Goal: Task Accomplishment & Management: Manage account settings

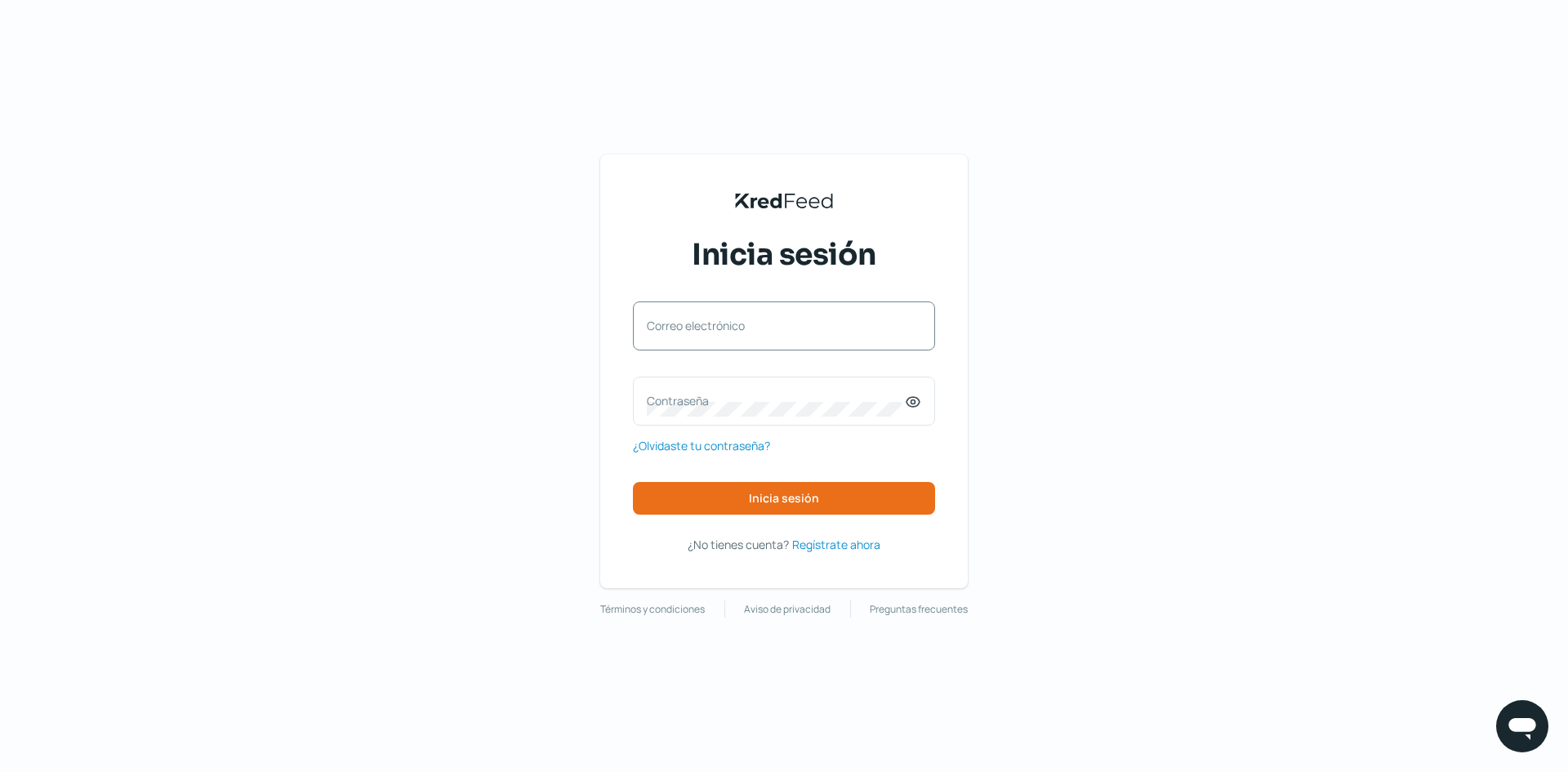
click at [762, 332] on label "Correo electrónico" at bounding box center [775, 325] width 258 height 16
click at [762, 332] on input "Correo electrónico" at bounding box center [784, 334] width 274 height 15
type input "[PERSON_NAME][EMAIL_ADDRESS][DOMAIN_NAME]"
drag, startPoint x: 915, startPoint y: 411, endPoint x: 899, endPoint y: 409, distance: 16.1
click at [915, 410] on icon at bounding box center [913, 402] width 16 height 16
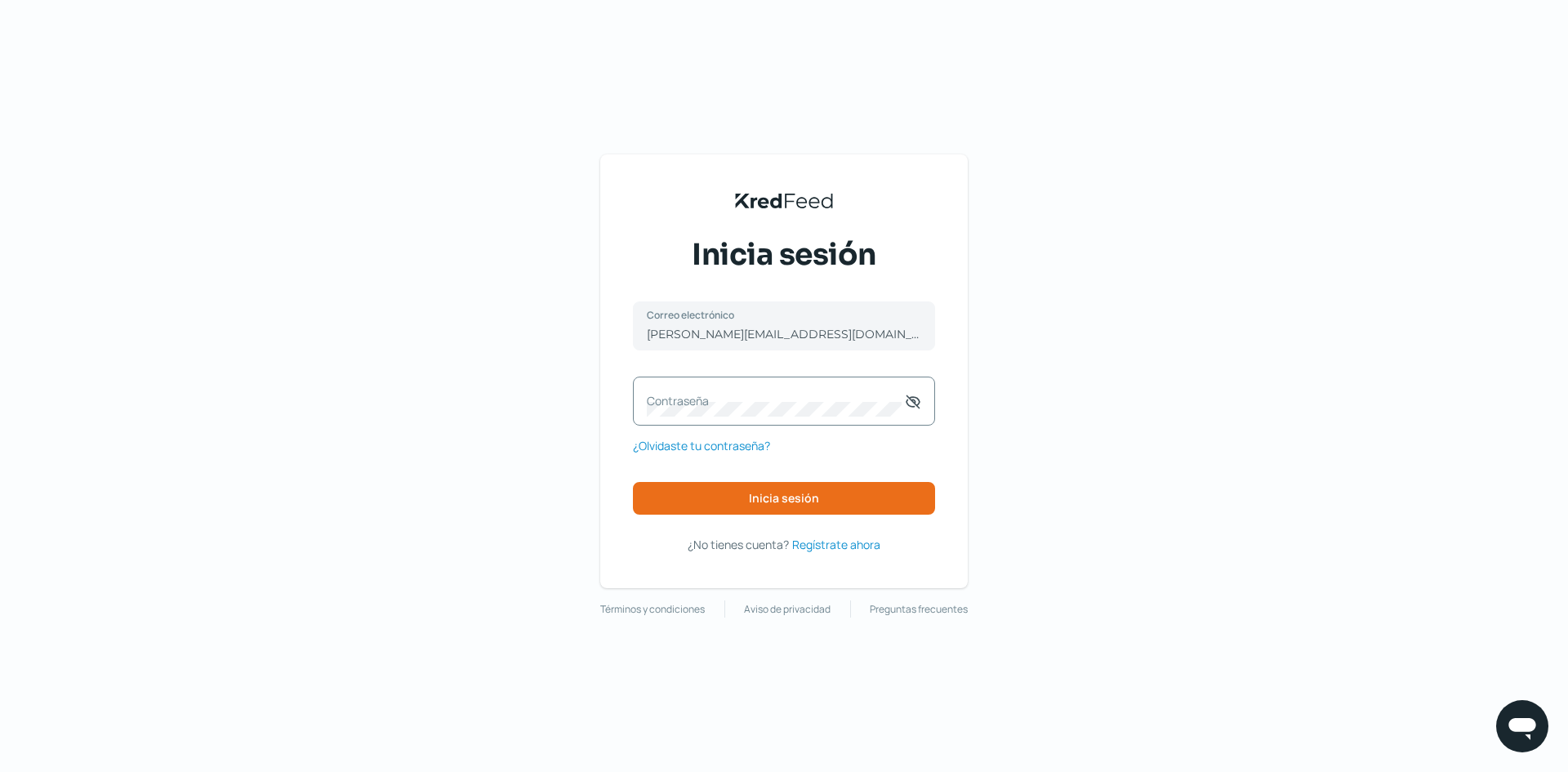
click at [837, 417] on div "Contraseña" at bounding box center [784, 401] width 302 height 49
click at [829, 505] on button "Inicia sesión" at bounding box center [784, 499] width 302 height 33
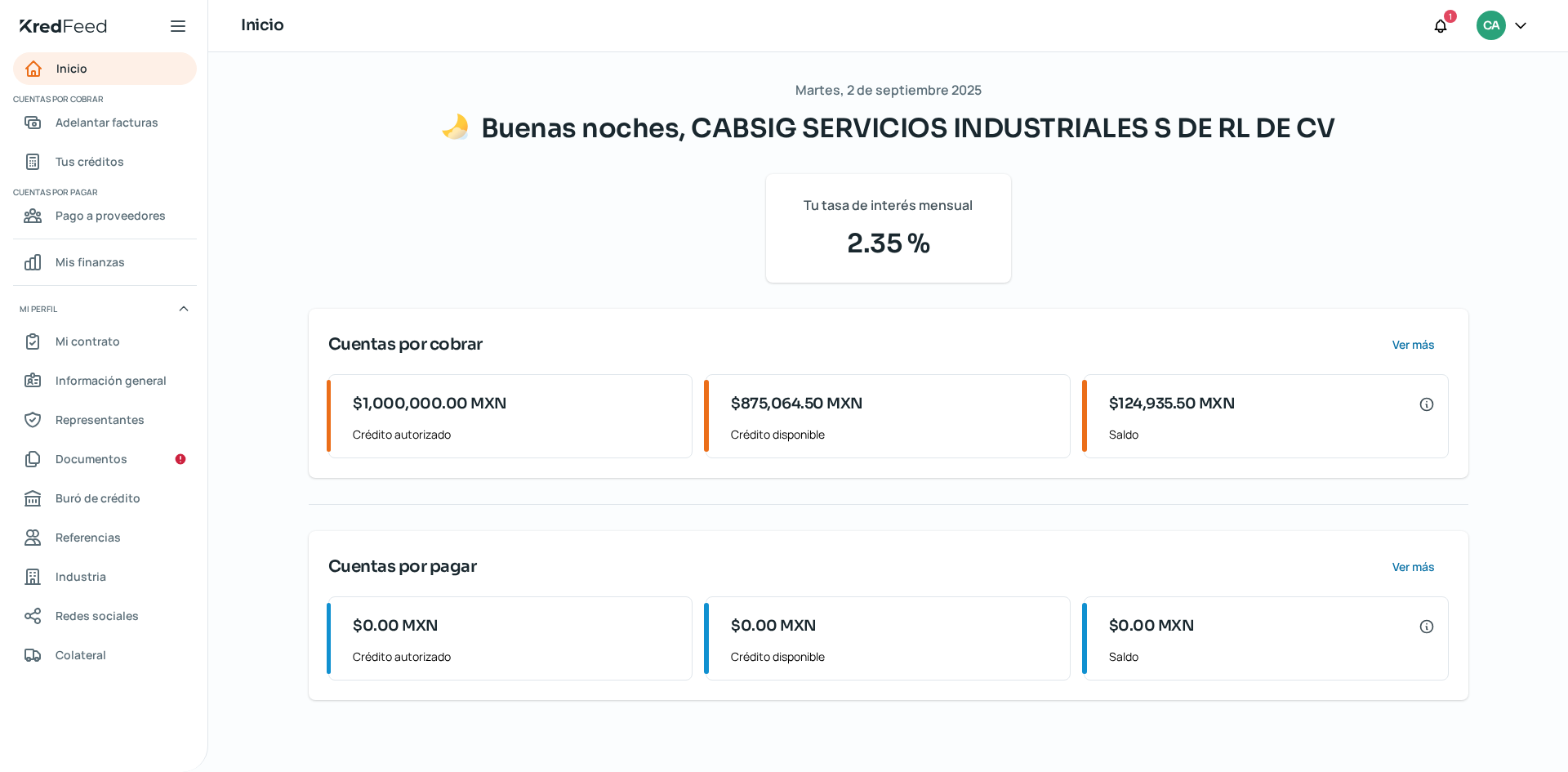
drag, startPoint x: 110, startPoint y: 161, endPoint x: 130, endPoint y: 183, distance: 29.7
click at [110, 161] on span "Tus créditos" at bounding box center [90, 161] width 69 height 21
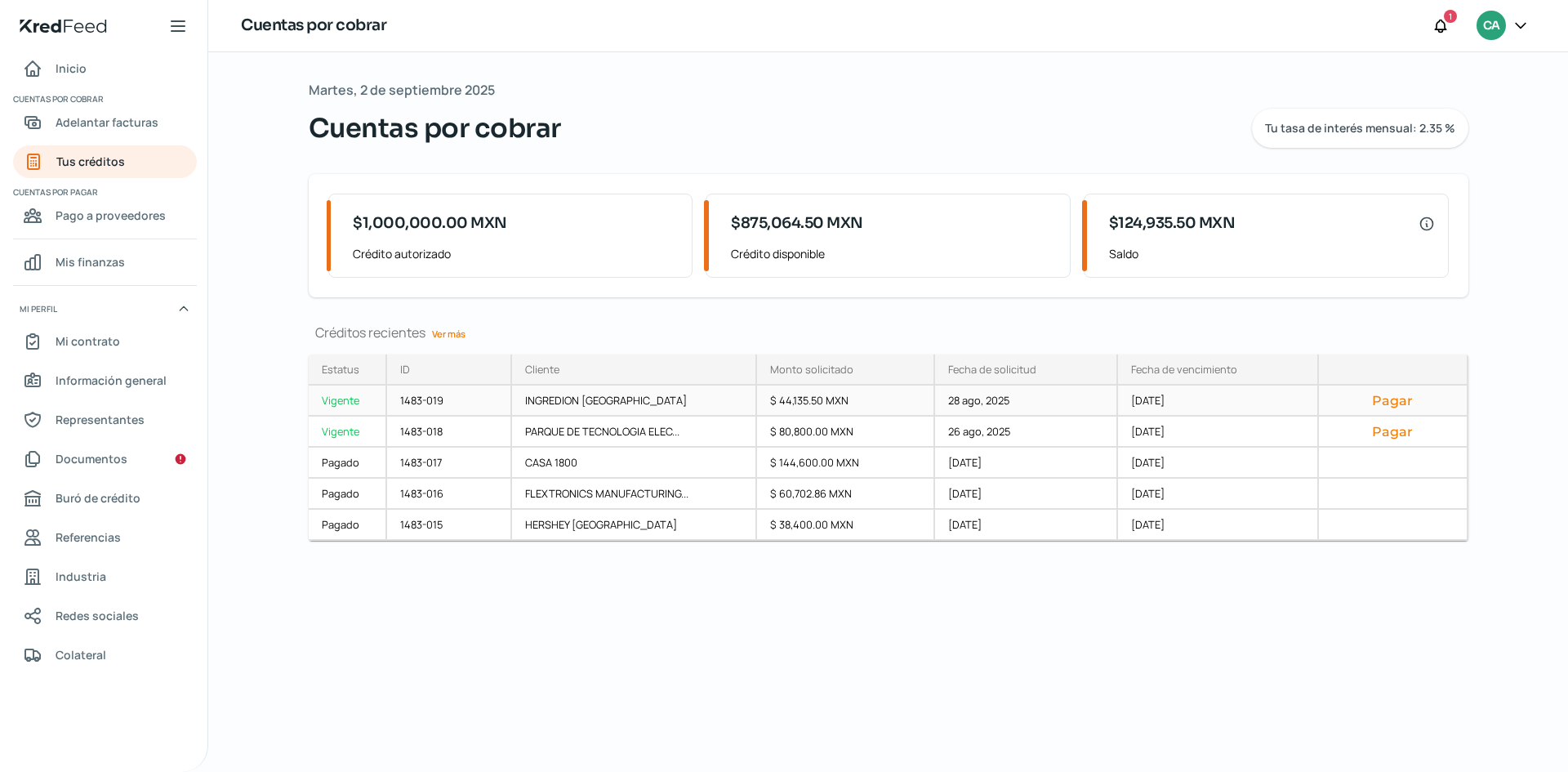
click at [609, 398] on div "INGREDION [GEOGRAPHIC_DATA]" at bounding box center [634, 401] width 245 height 31
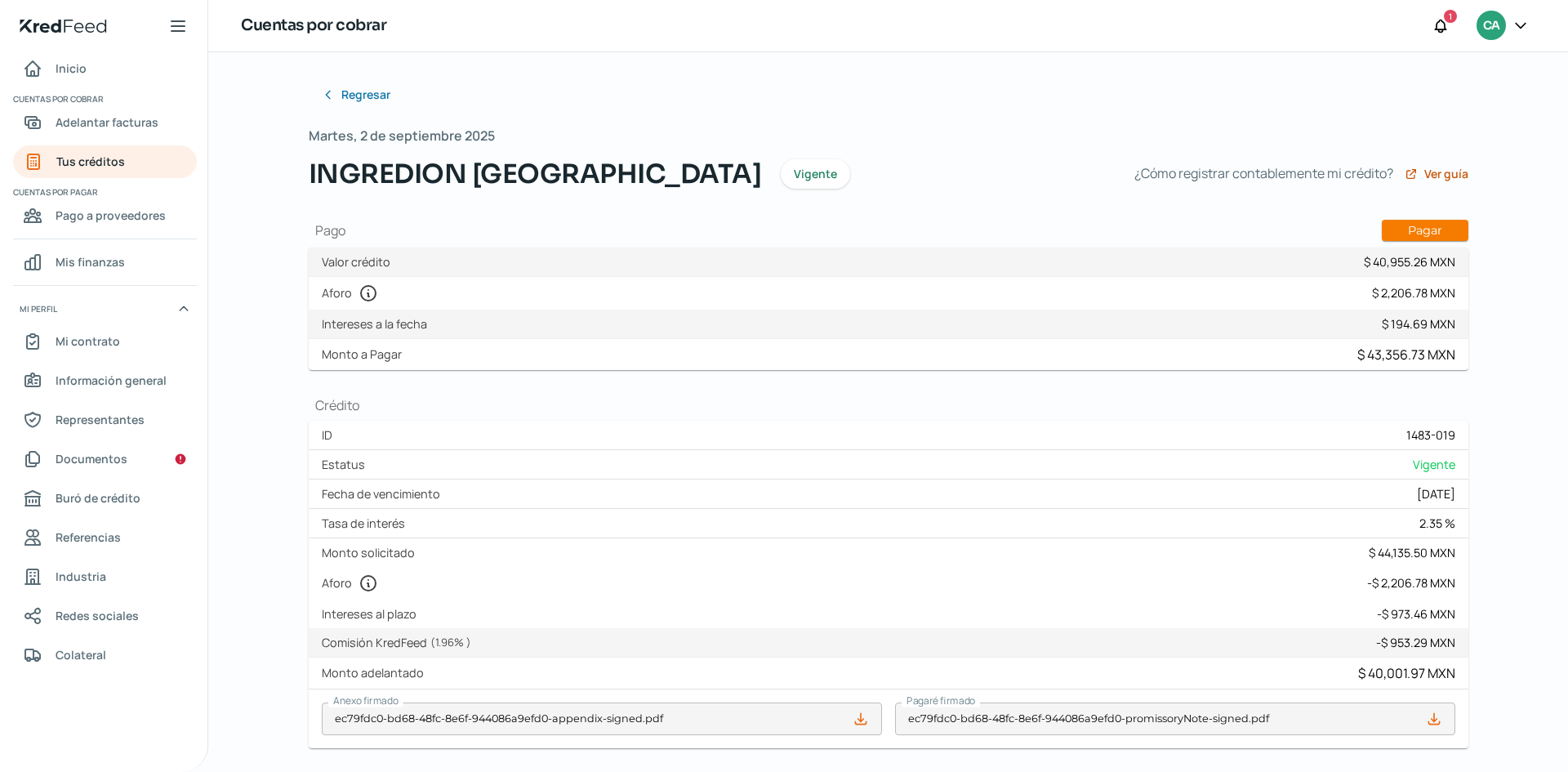
click at [858, 719] on icon at bounding box center [860, 719] width 10 height 10
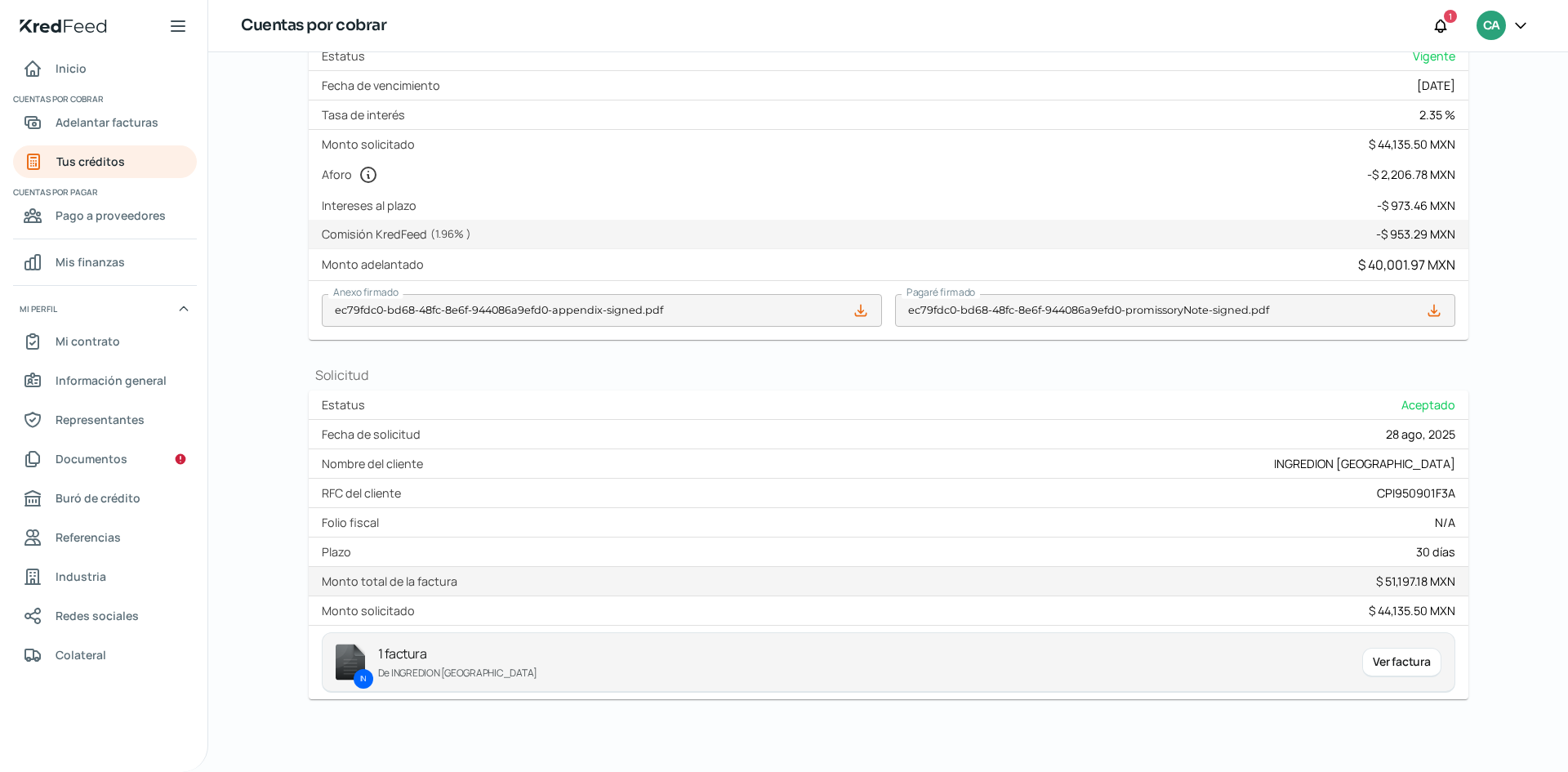
scroll to position [427, 0]
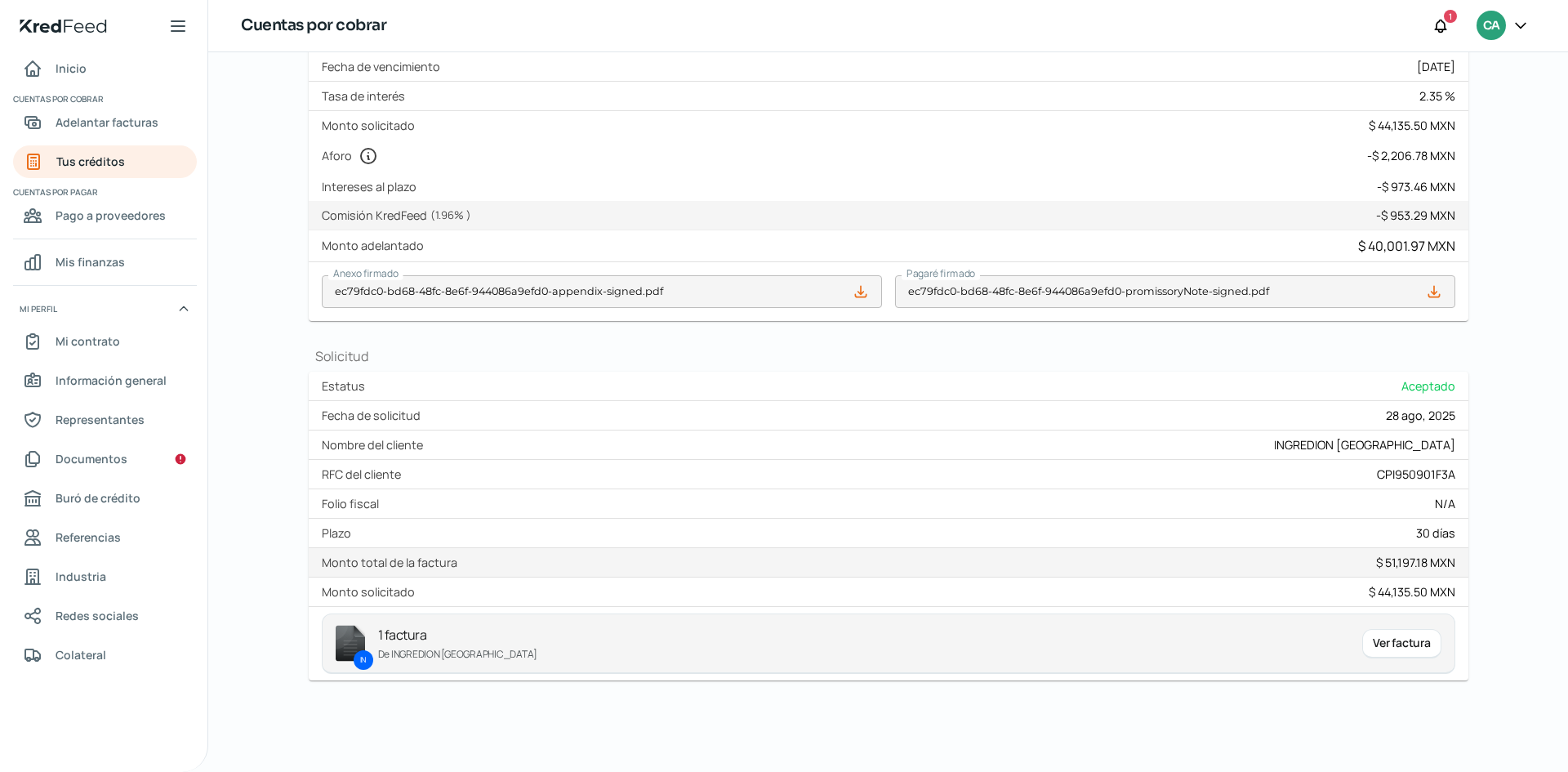
click at [1370, 645] on div "Ver factura" at bounding box center [1401, 643] width 78 height 29
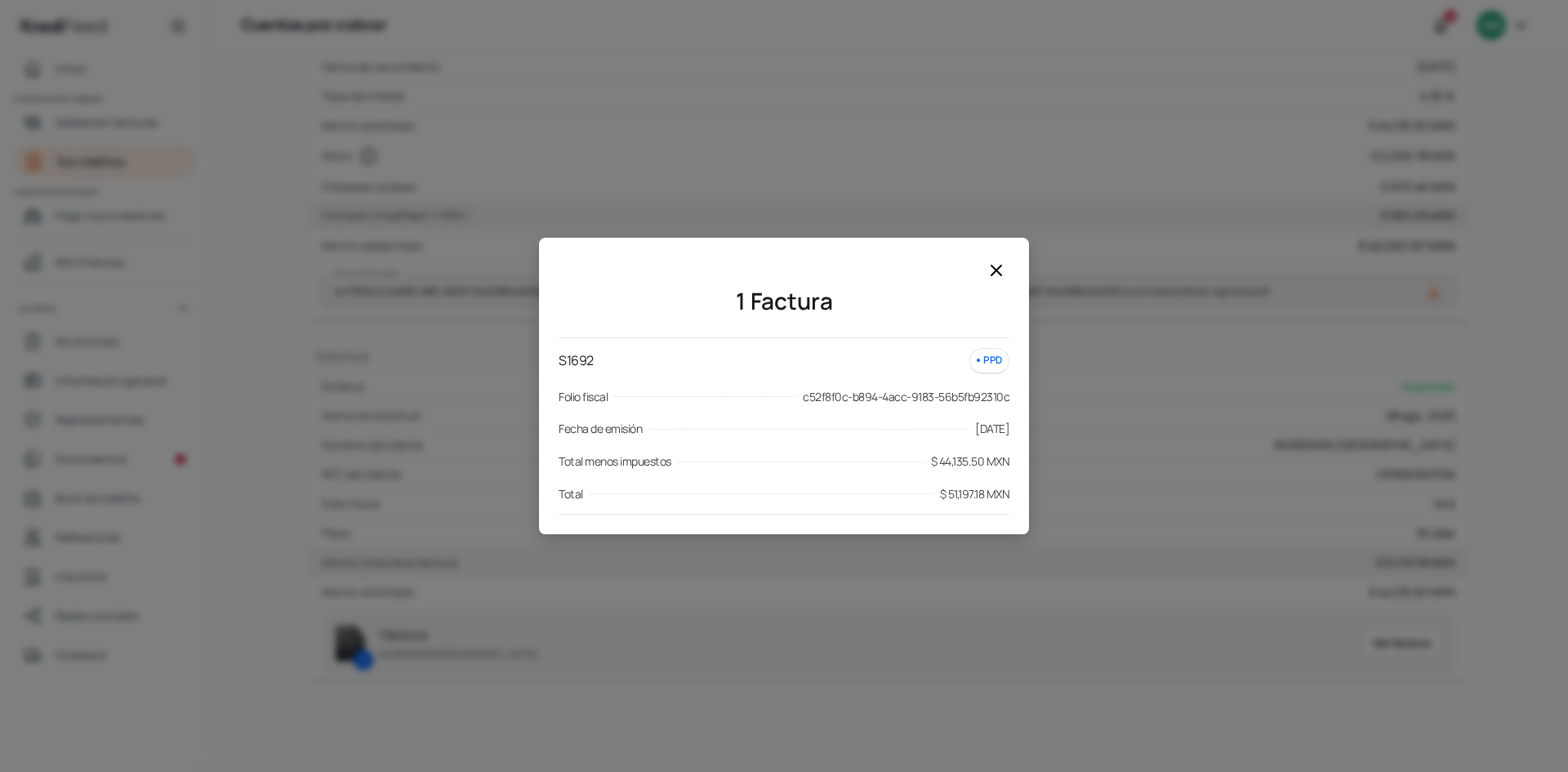
click at [996, 275] on icon at bounding box center [996, 270] width 20 height 20
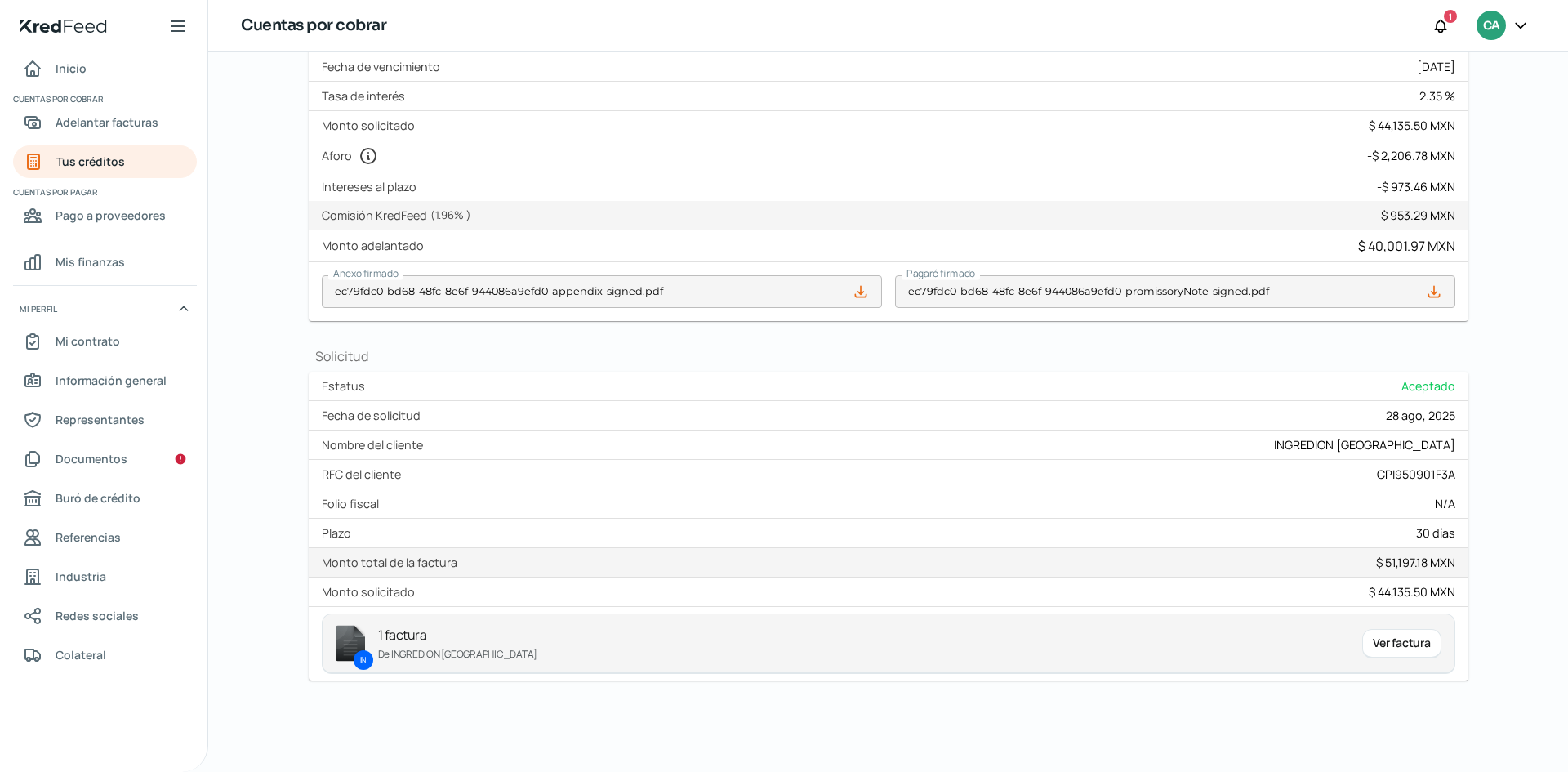
click at [1520, 28] on icon at bounding box center [1520, 25] width 16 height 16
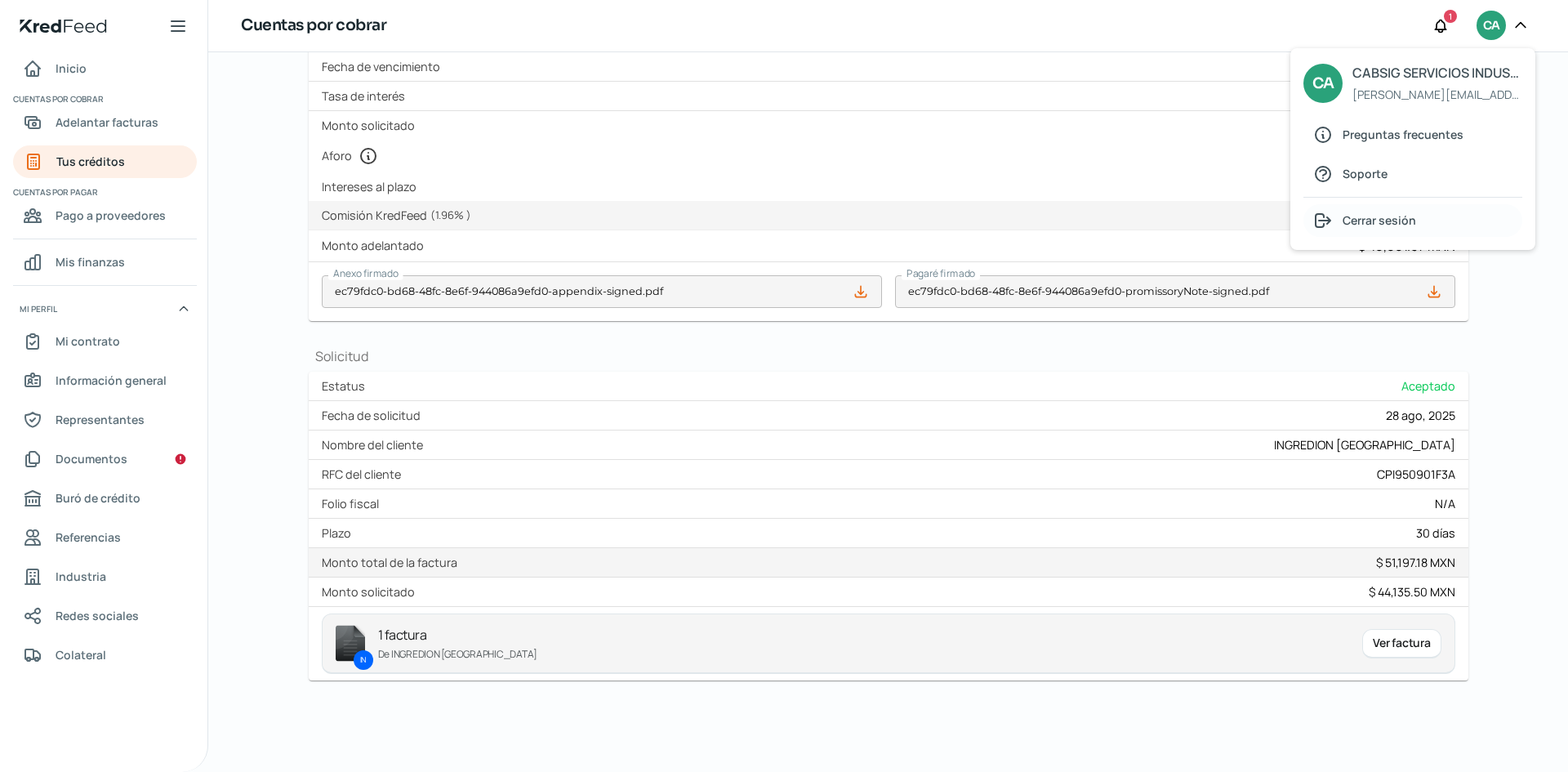
click at [1398, 230] on span "Cerrar sesión" at bounding box center [1378, 220] width 73 height 21
